Goal: Find contact information: Find contact information

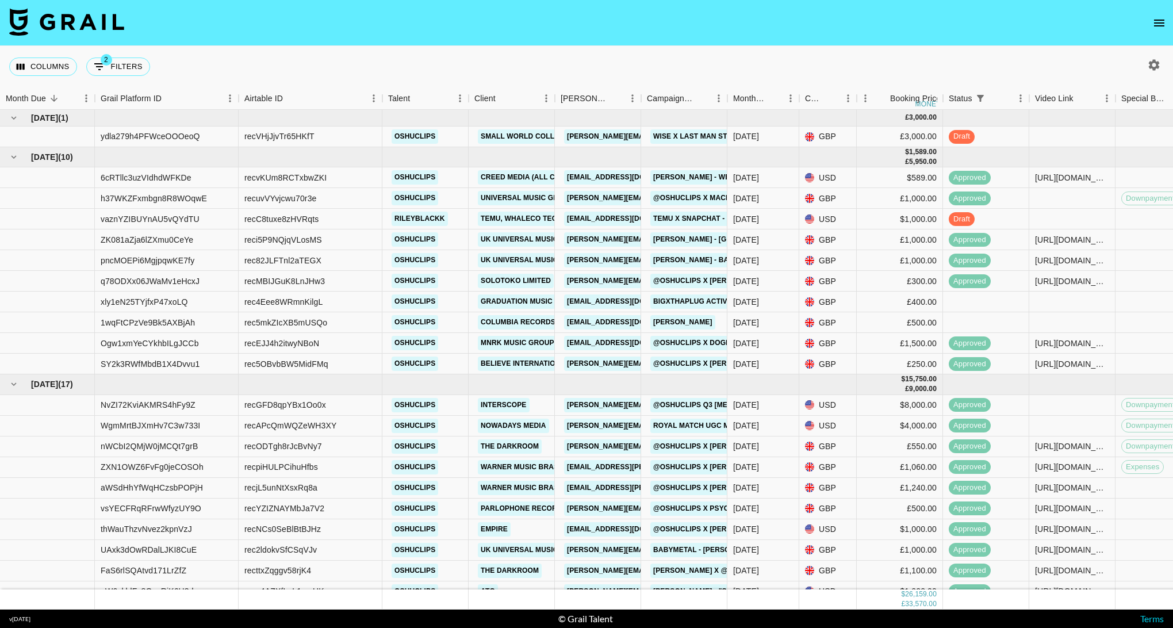
click at [461, 7] on nav at bounding box center [586, 23] width 1173 height 46
click at [483, 7] on nav at bounding box center [586, 23] width 1173 height 46
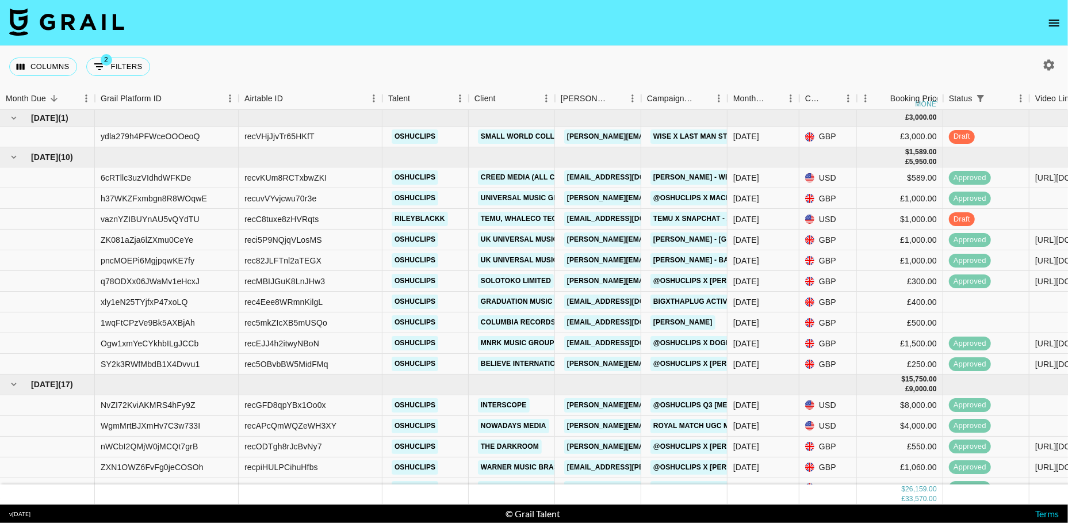
click at [1056, 25] on icon "open drawer" at bounding box center [1054, 23] width 14 height 14
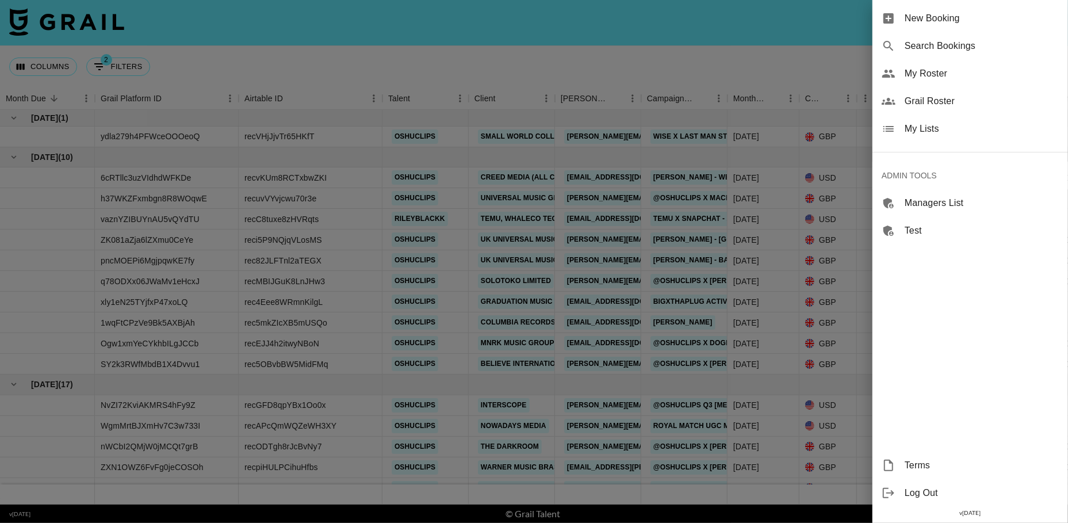
click at [951, 105] on span "Grail Roster" at bounding box center [982, 101] width 154 height 14
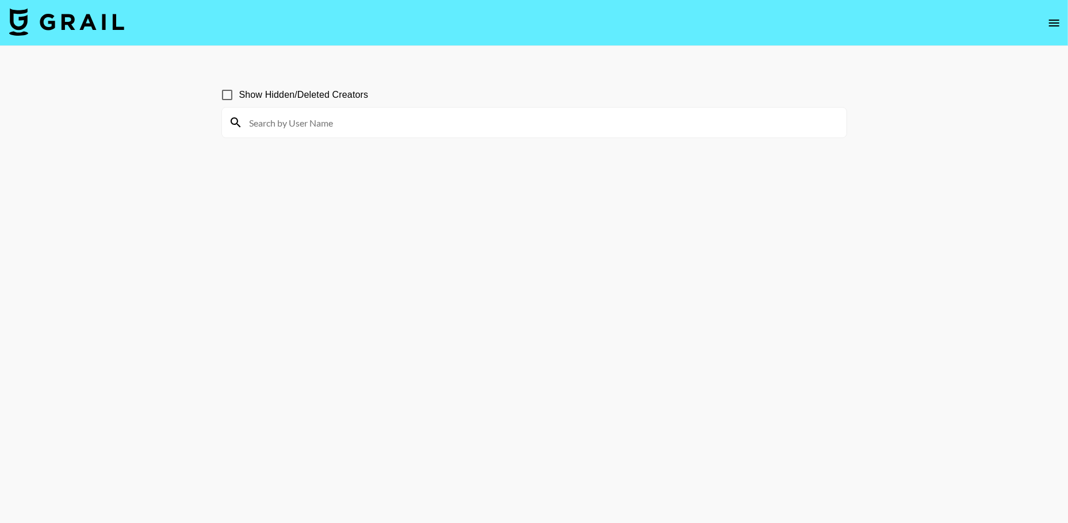
click at [400, 120] on input at bounding box center [541, 122] width 597 height 18
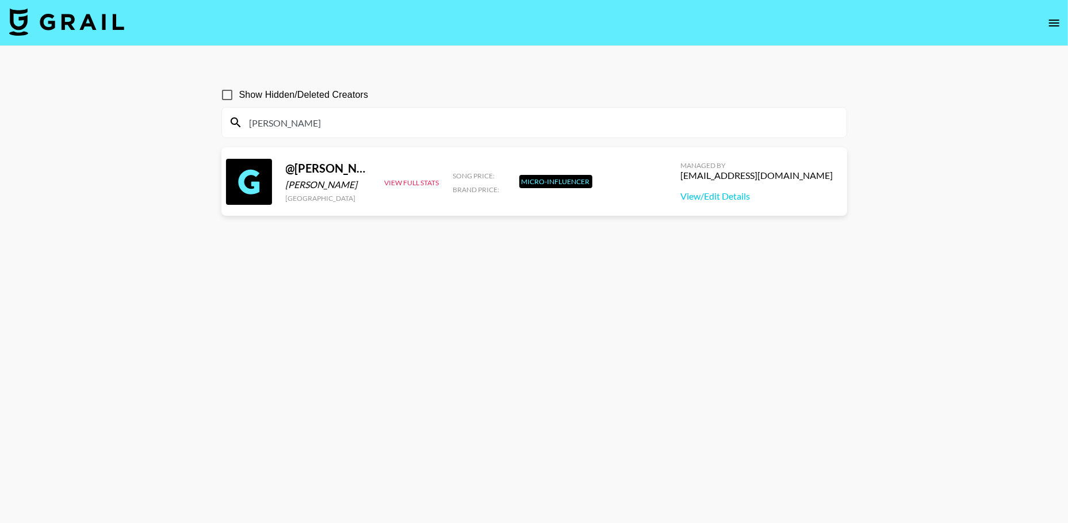
type input "[PERSON_NAME]"
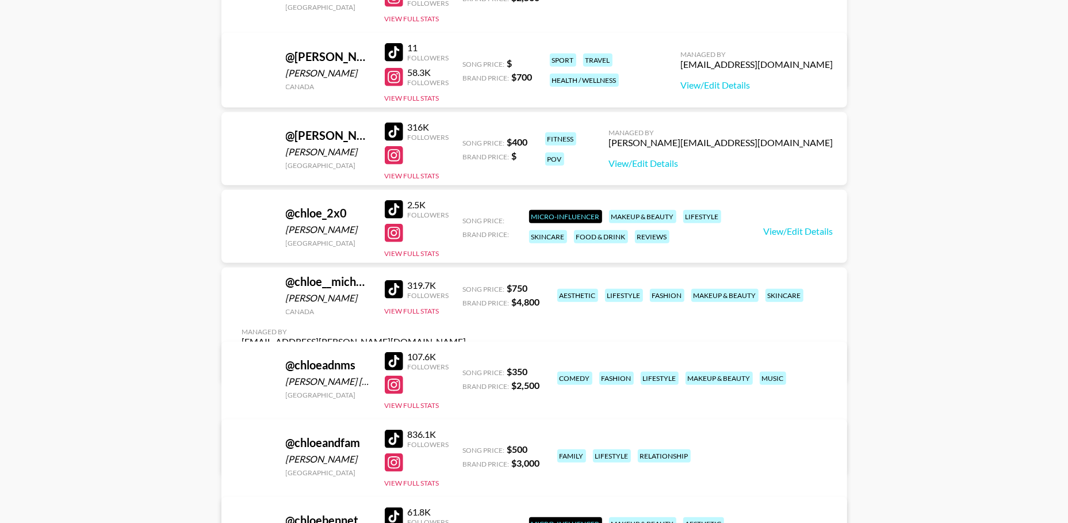
scroll to position [435, 0]
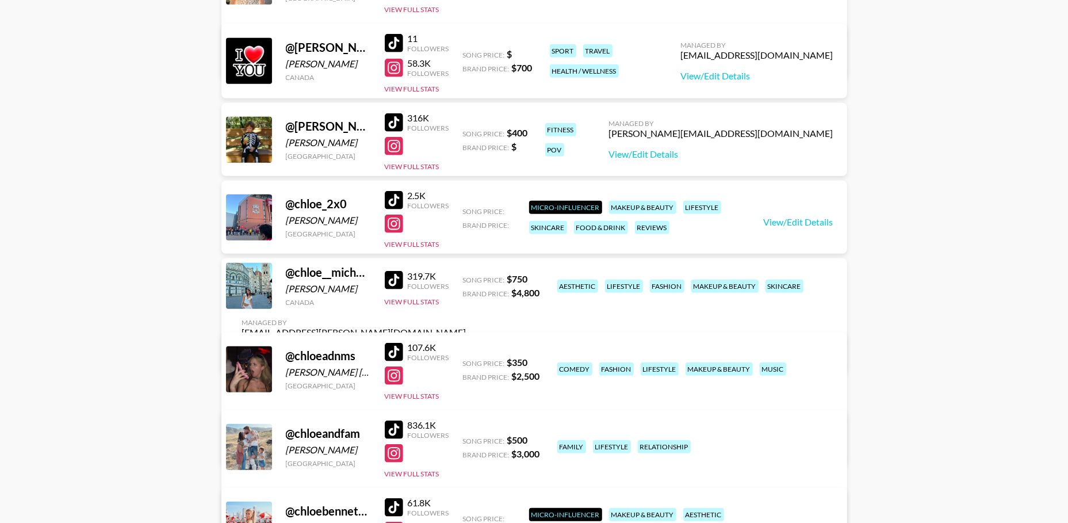
click at [394, 289] on div at bounding box center [394, 280] width 18 height 18
click at [390, 287] on div at bounding box center [394, 280] width 18 height 18
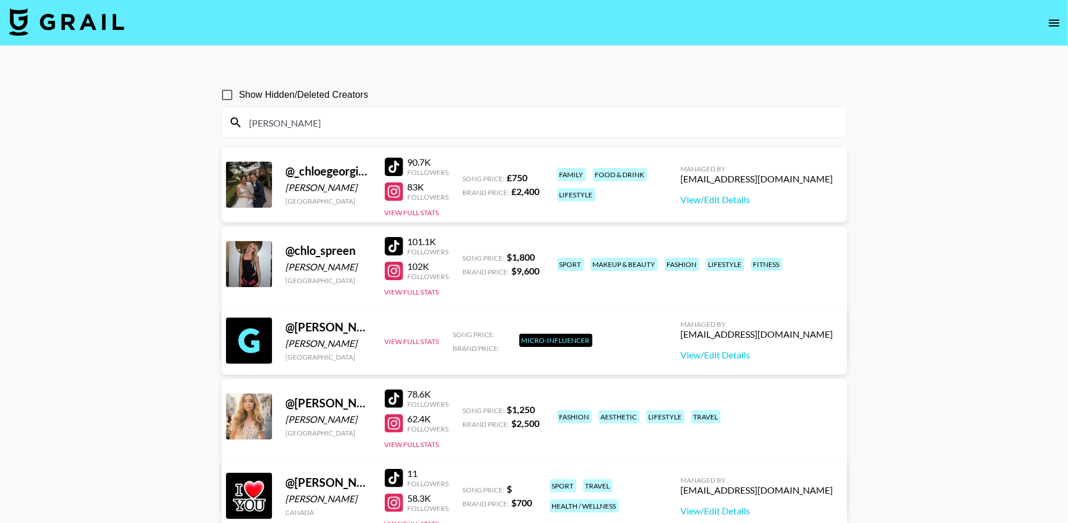
click at [278, 117] on input "[PERSON_NAME]" at bounding box center [541, 122] width 597 height 18
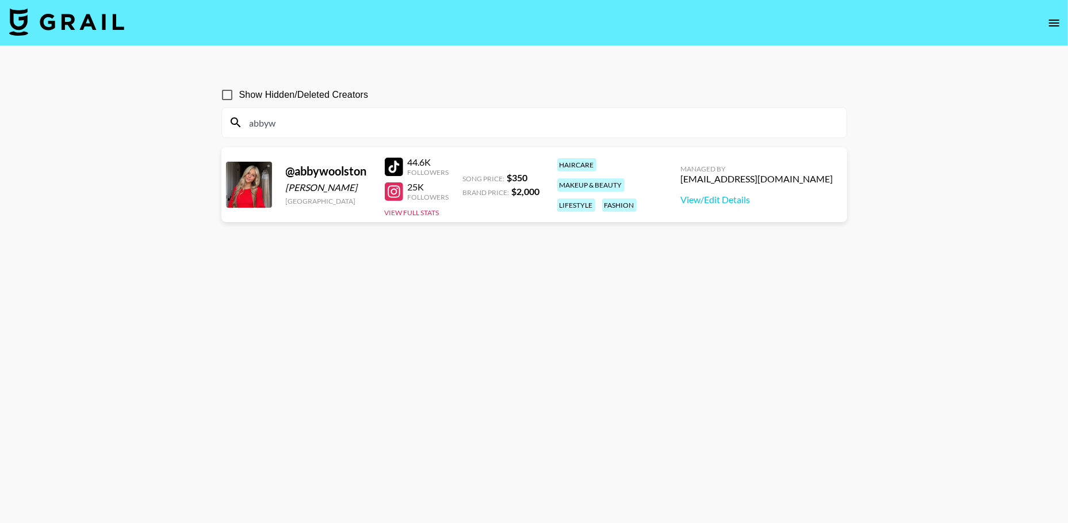
type input "abbyw"
click at [353, 117] on input "abbyw" at bounding box center [541, 122] width 597 height 18
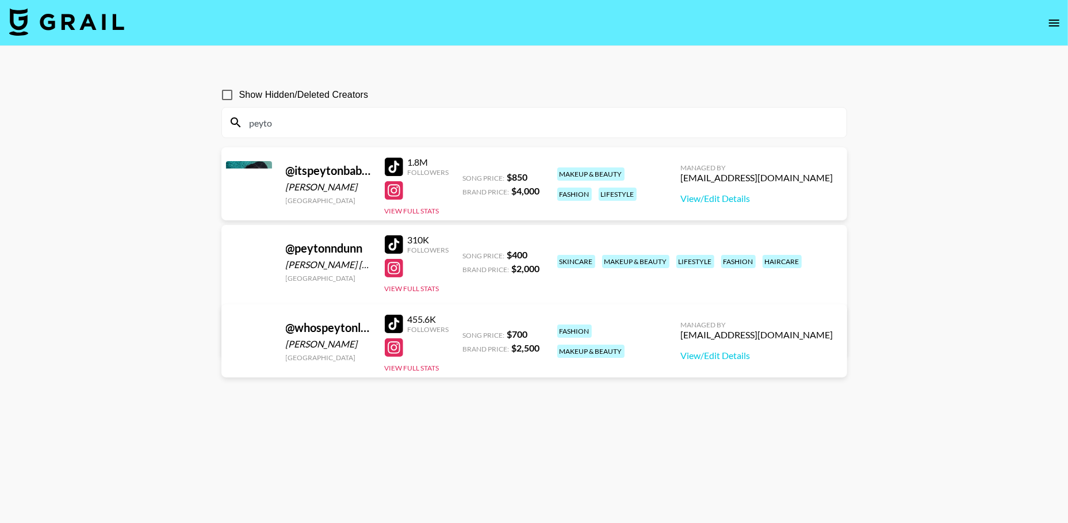
type input "peyto"
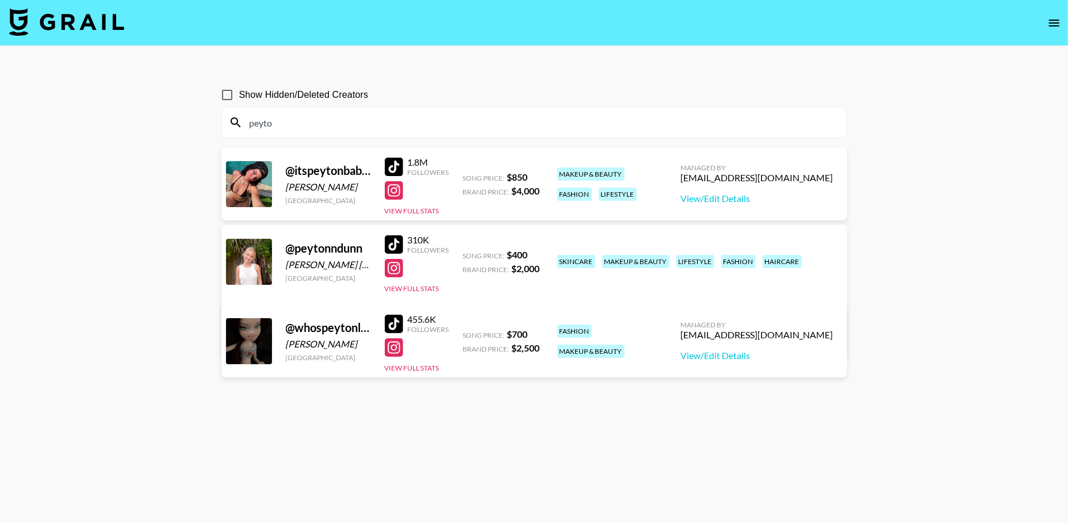
click at [382, 120] on input "peyto" at bounding box center [541, 122] width 597 height 18
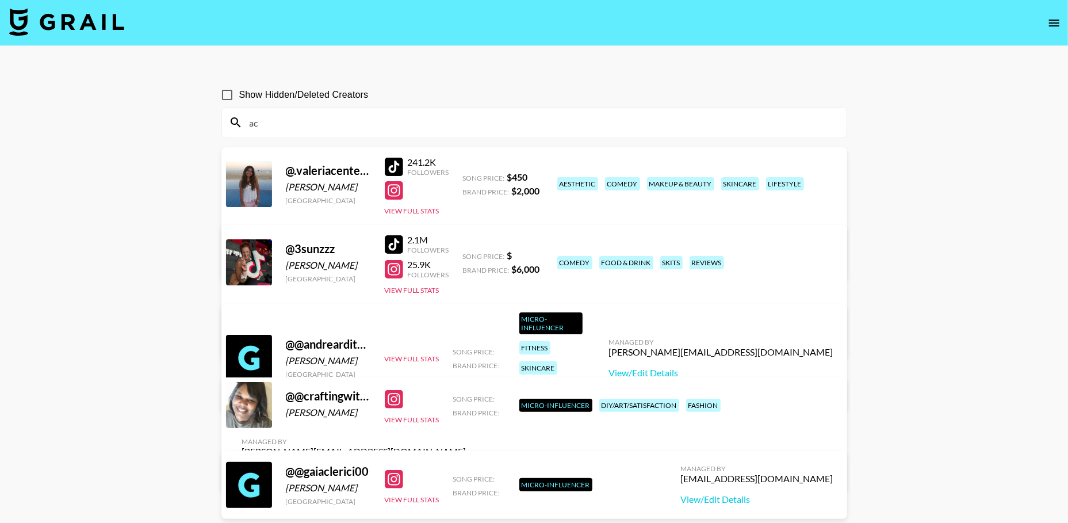
type input "a"
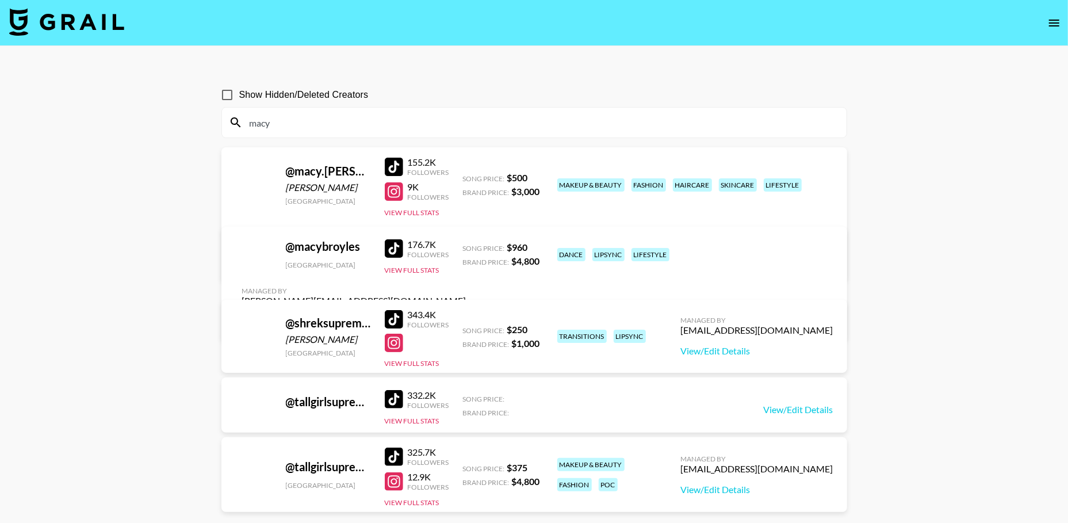
type input "macy"
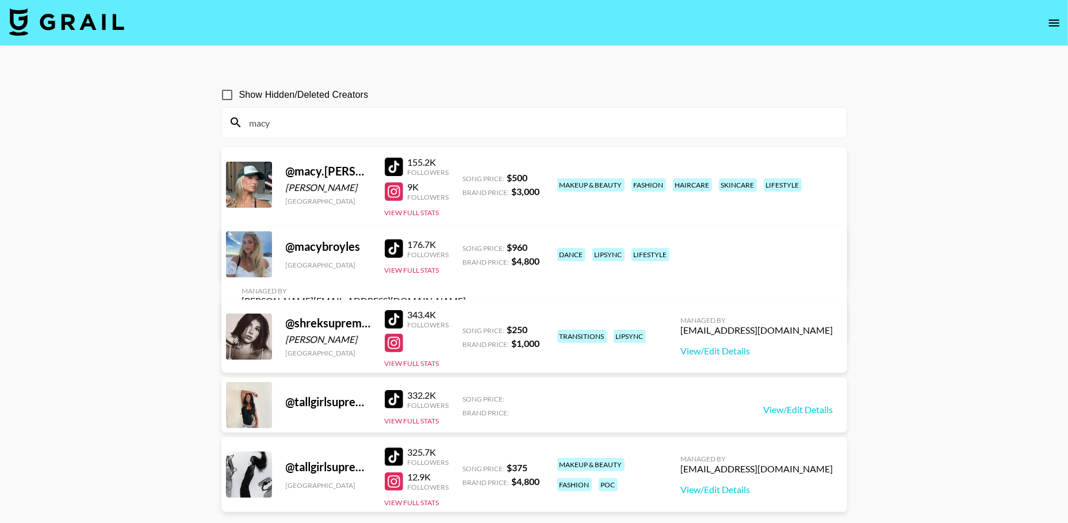
click at [299, 125] on input "macy" at bounding box center [541, 122] width 597 height 18
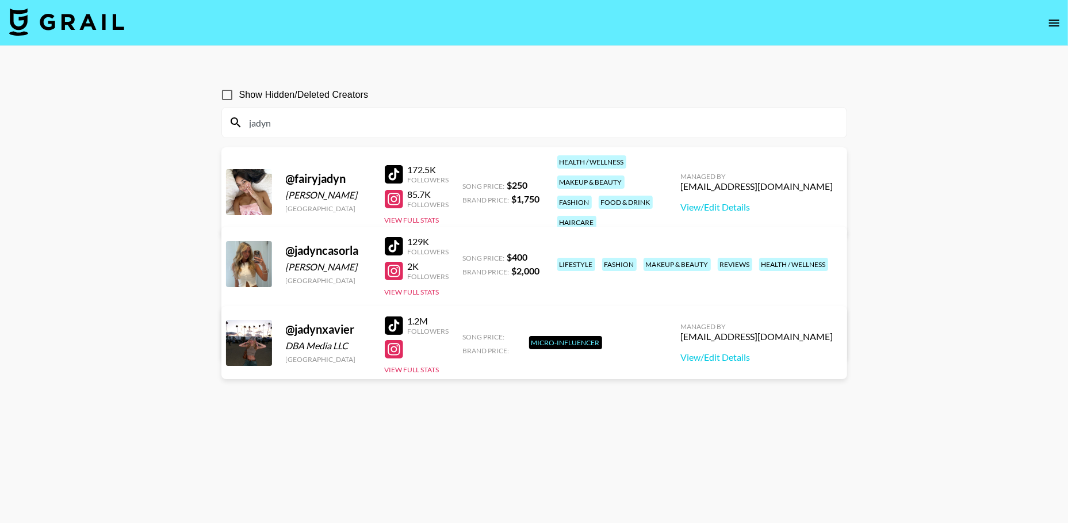
type input "jadyn"
click at [344, 126] on input "jadyn" at bounding box center [541, 122] width 597 height 18
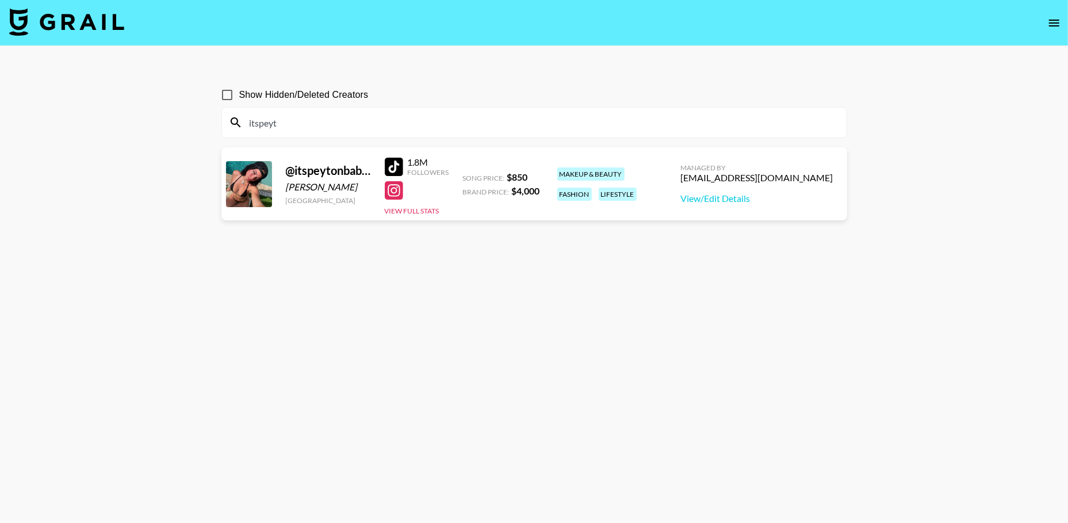
type input "itspeyt"
click at [354, 124] on input "itspeyt" at bounding box center [541, 122] width 597 height 18
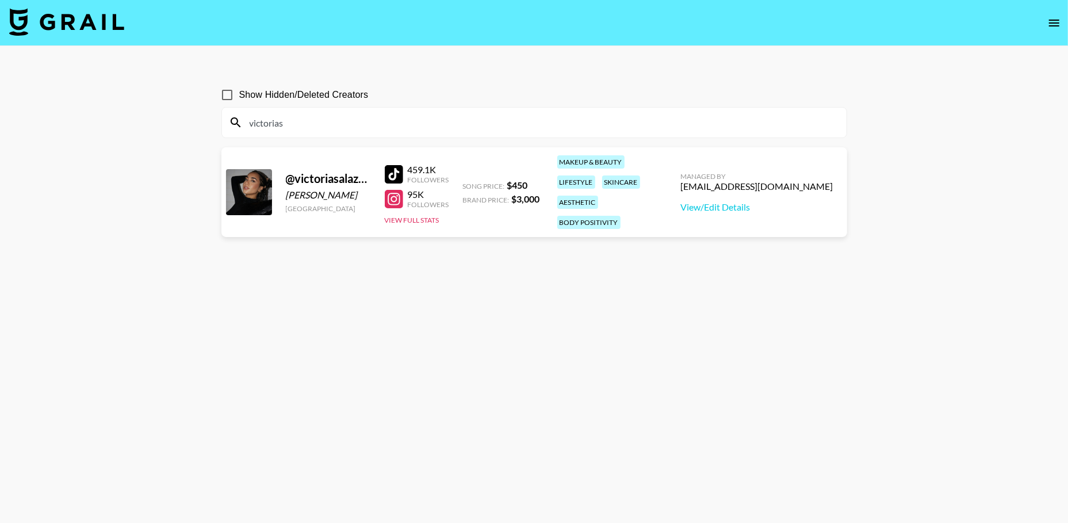
type input "victorias"
click at [783, 181] on div "[EMAIL_ADDRESS][DOMAIN_NAME]" at bounding box center [757, 187] width 152 height 12
copy div "[EMAIL_ADDRESS][DOMAIN_NAME]"
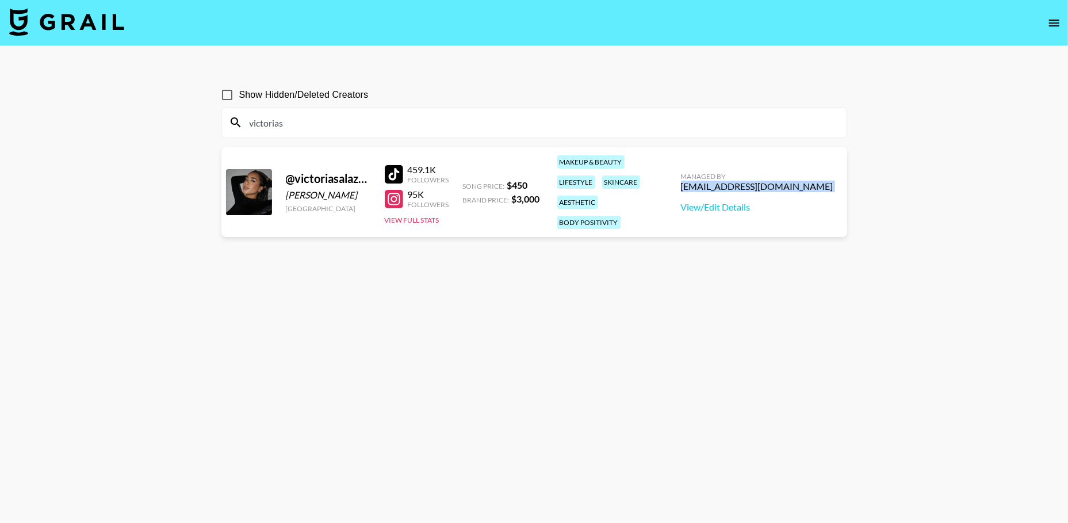
click at [97, 36] on link at bounding box center [66, 23] width 115 height 30
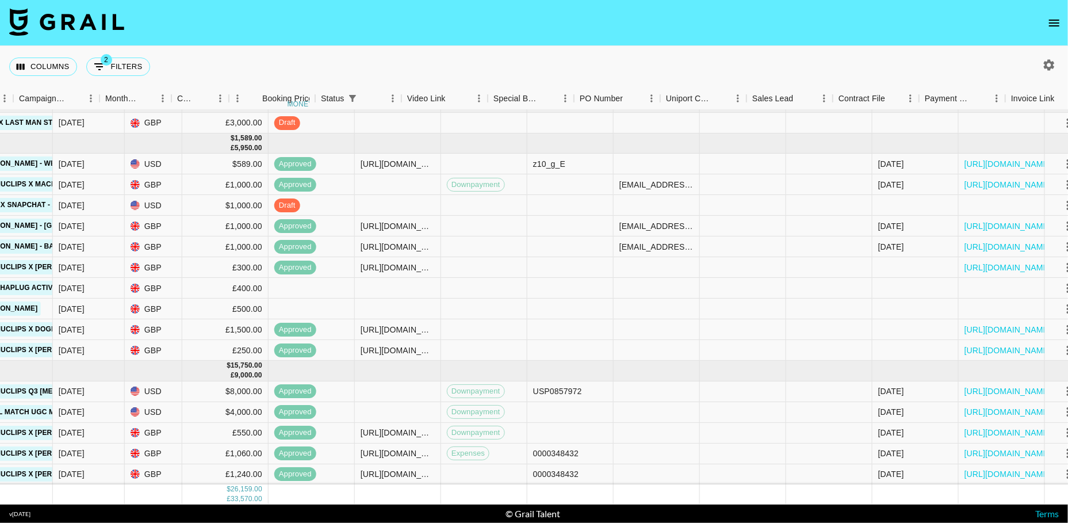
scroll to position [14, 697]
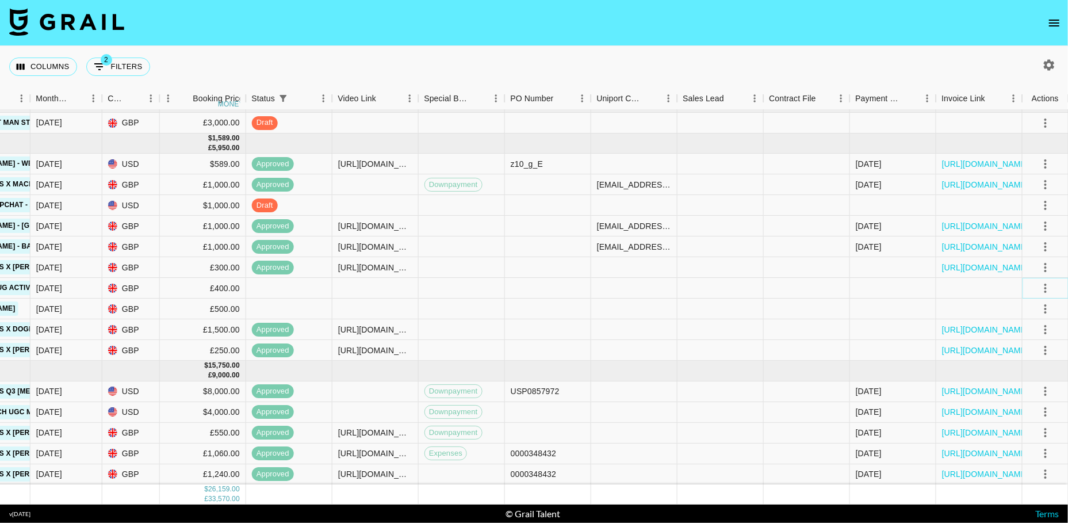
click at [1049, 286] on icon "select merge strategy" at bounding box center [1046, 288] width 14 height 14
click at [1036, 311] on li "Confirm" at bounding box center [1030, 312] width 75 height 21
click at [1034, 346] on li "Draft Created" at bounding box center [1030, 353] width 75 height 21
click at [954, 314] on div at bounding box center [979, 308] width 86 height 21
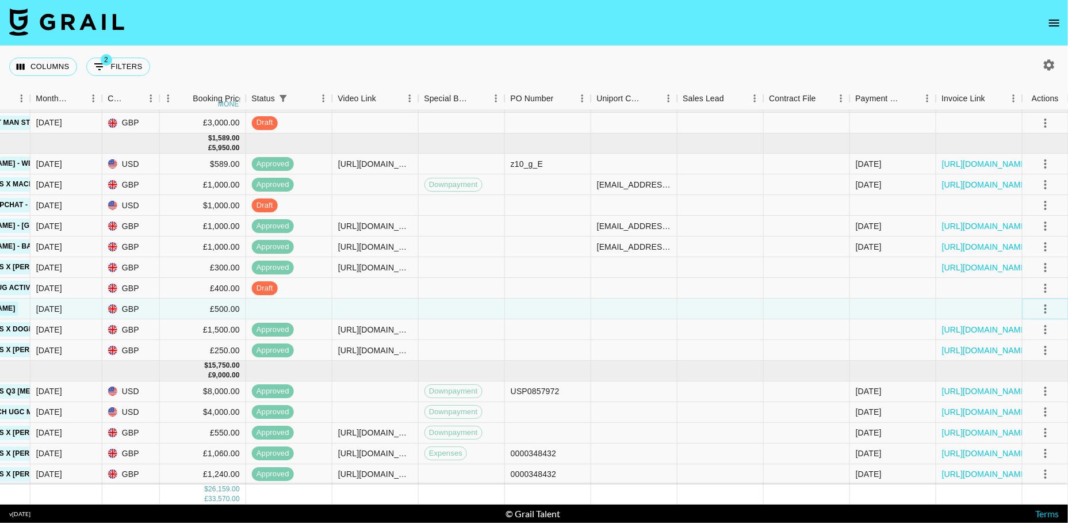
click at [1046, 311] on icon "select merge strategy" at bounding box center [1046, 309] width 14 height 14
click at [1037, 335] on li "Confirm" at bounding box center [1030, 333] width 75 height 21
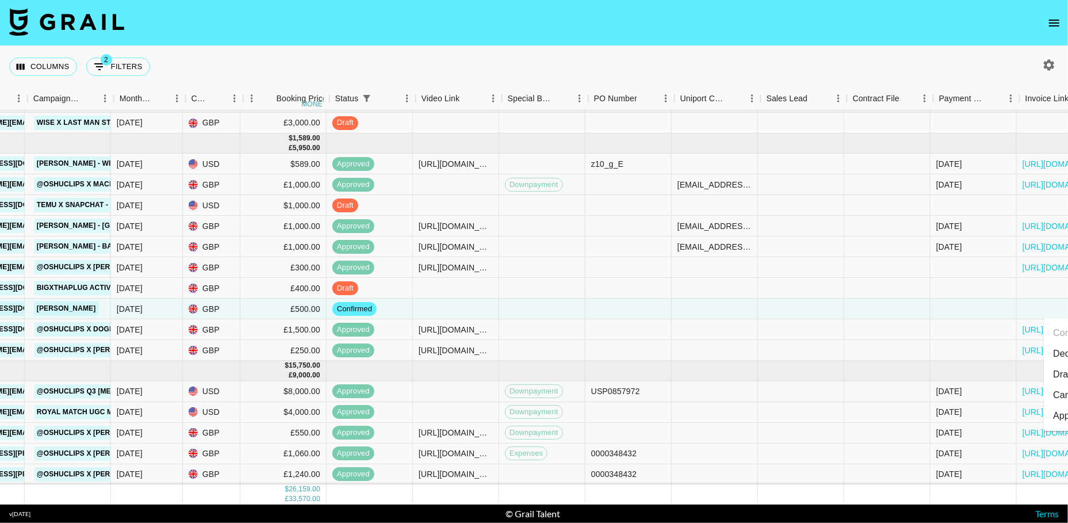
scroll to position [14, 614]
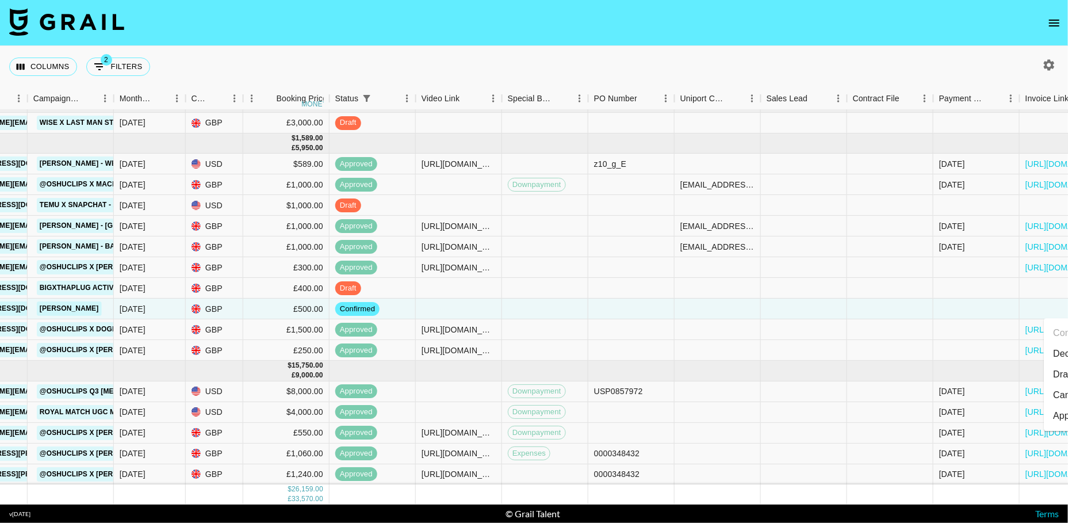
click at [658, 64] on div "Columns 2 Filters + Booking" at bounding box center [534, 66] width 1068 height 41
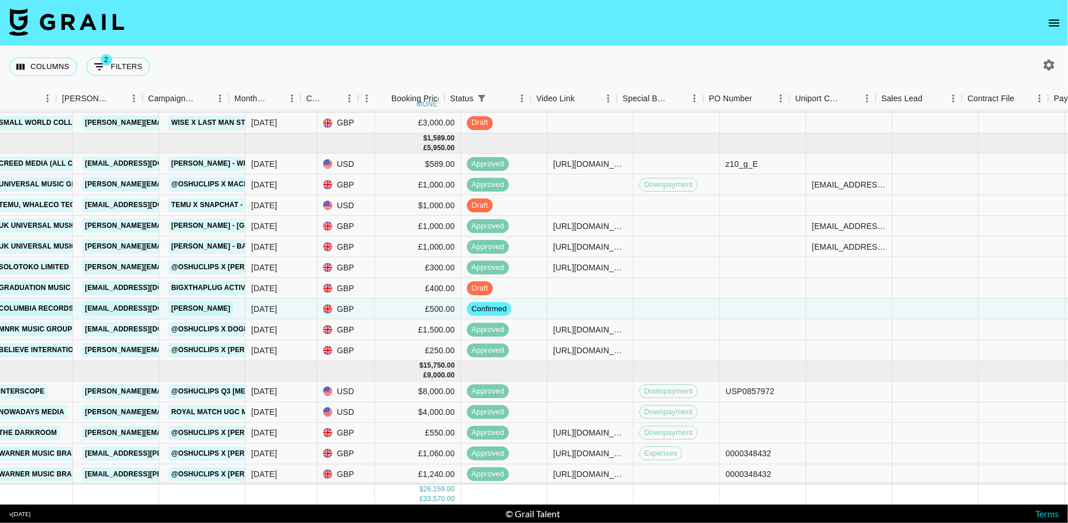
scroll to position [14, 477]
